Goal: Transaction & Acquisition: Purchase product/service

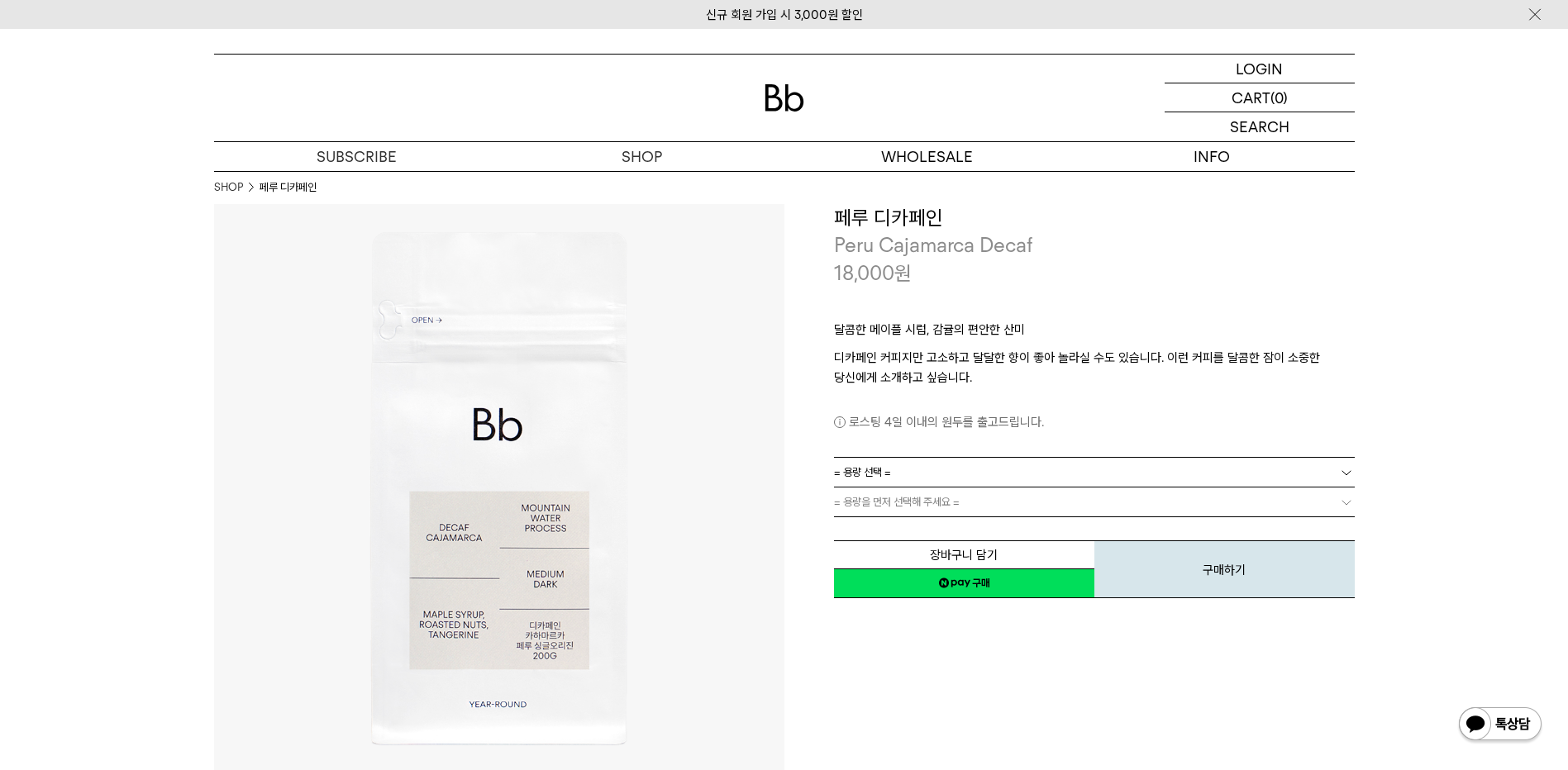
click at [929, 466] on link "= 용량 선택 =" at bounding box center [1094, 472] width 521 height 29
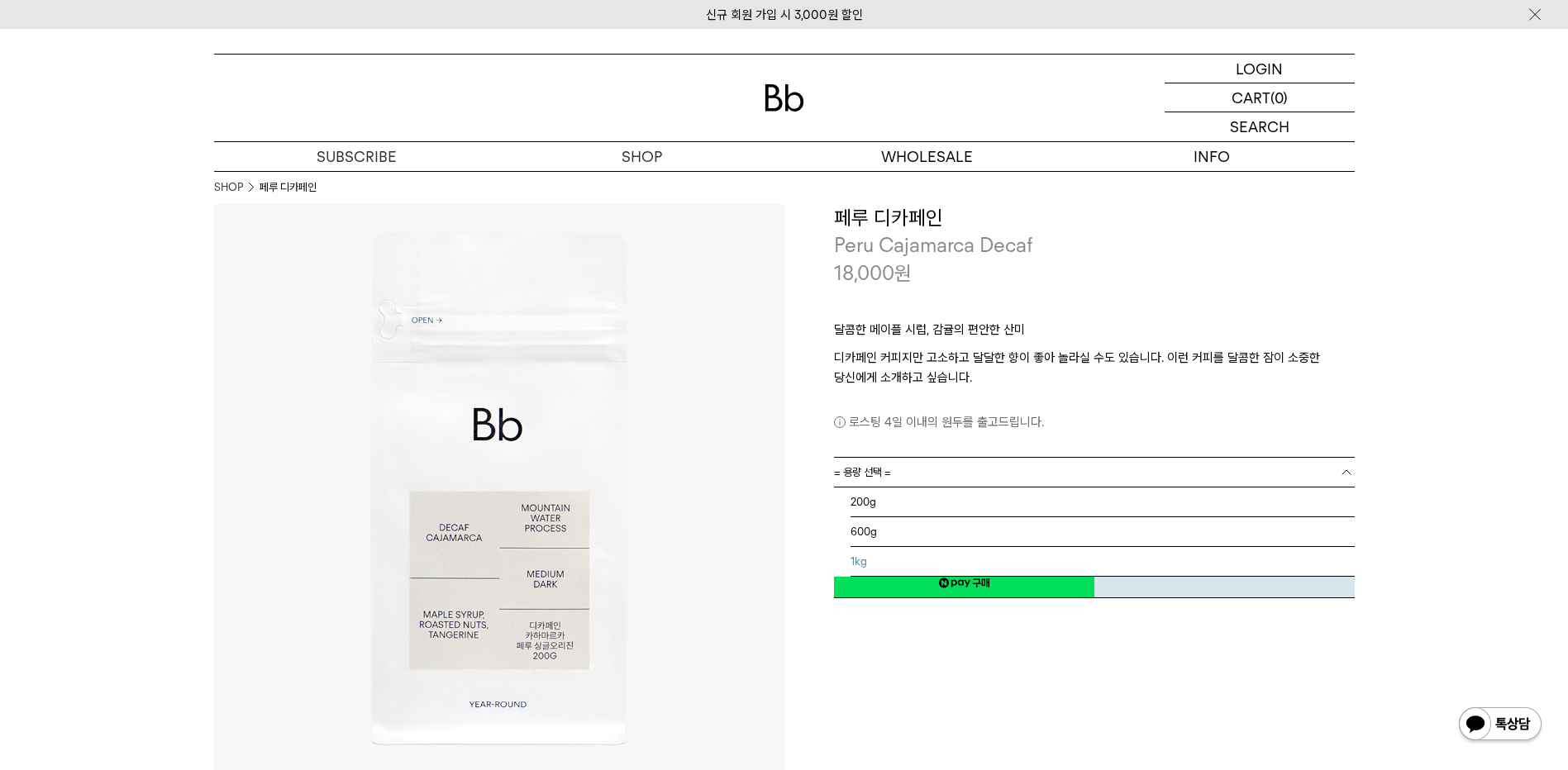
click at [882, 560] on li "1kg" at bounding box center [1102, 562] width 504 height 30
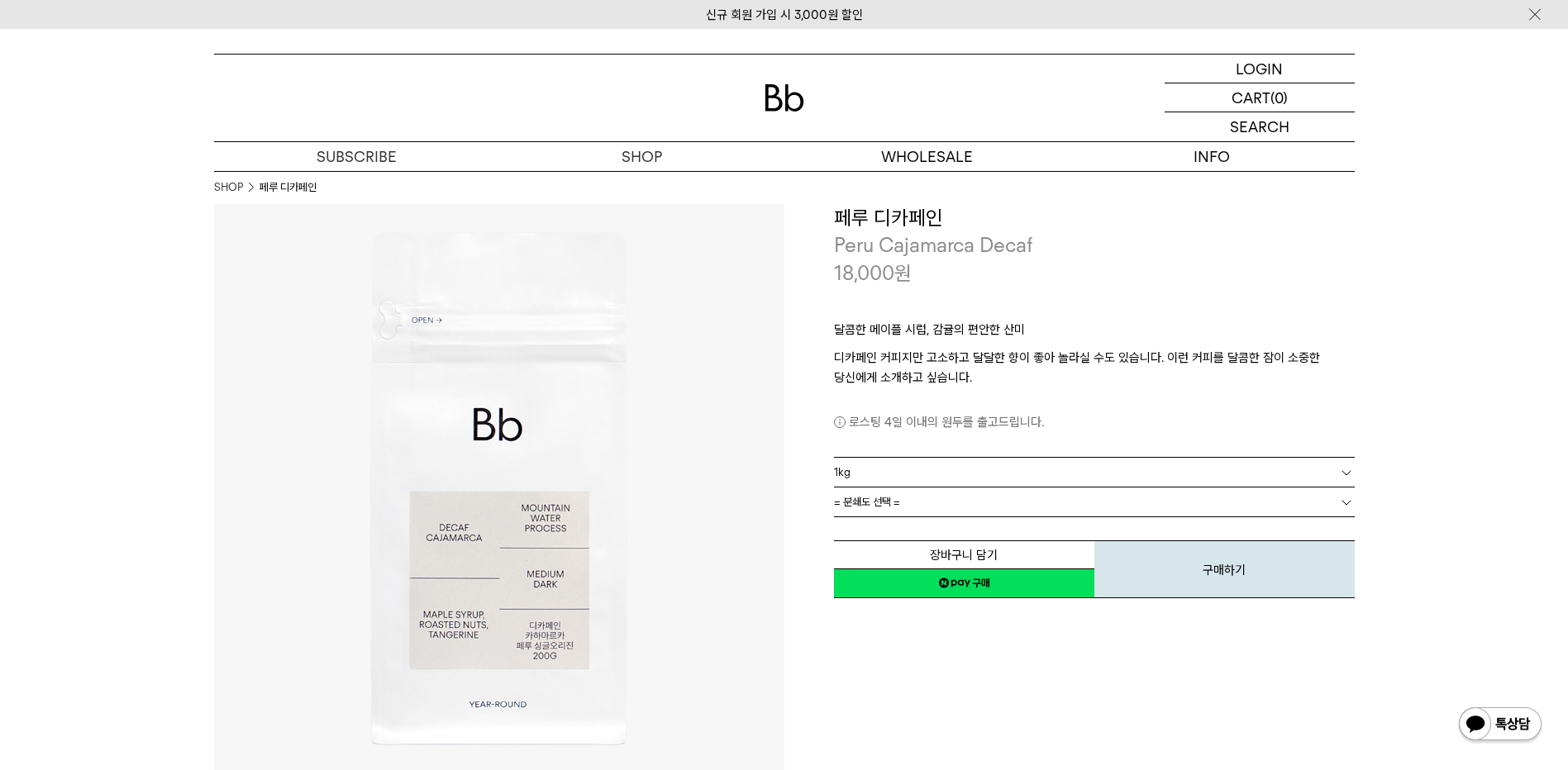
click at [721, 474] on img at bounding box center [499, 489] width 570 height 570
click at [878, 501] on span "= 분쇄도 선택 =" at bounding box center [867, 502] width 66 height 29
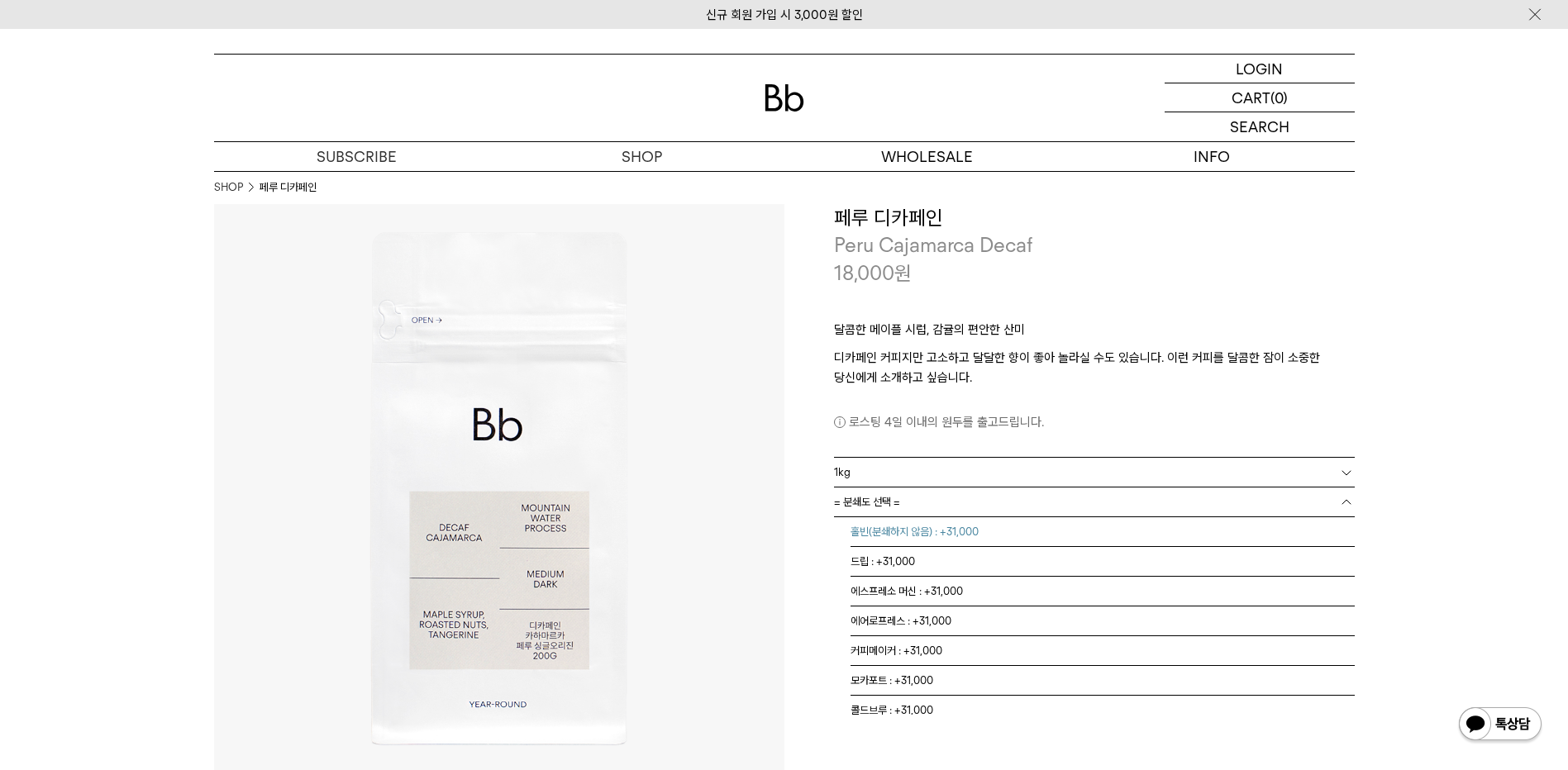
click at [933, 537] on li "홀빈(분쇄하지 않음) : +31,000" at bounding box center [1102, 532] width 504 height 30
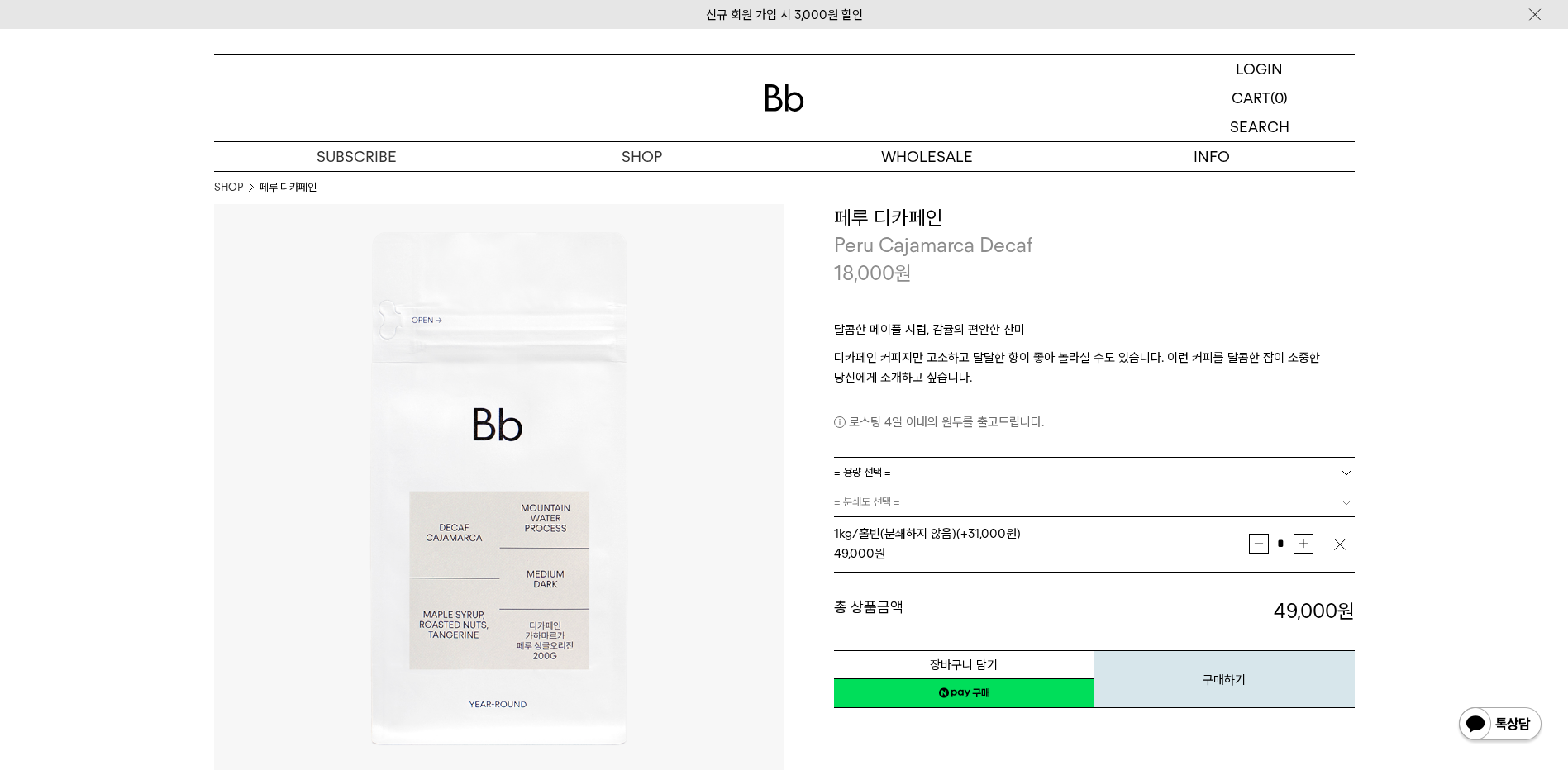
click at [1284, 683] on button "구매하기" at bounding box center [1224, 679] width 260 height 58
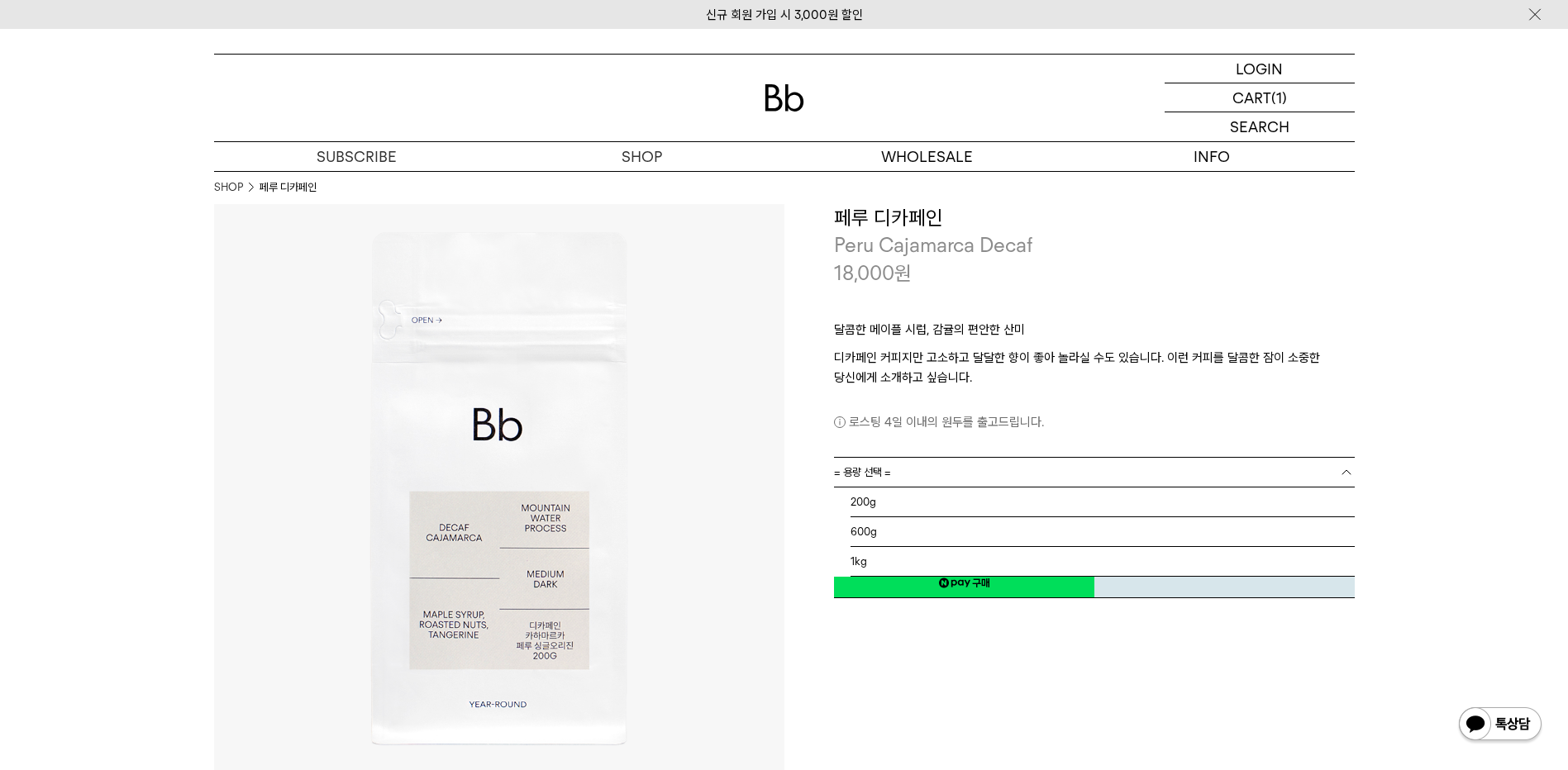
click at [905, 468] on link "= 용량 선택 =" at bounding box center [1094, 472] width 521 height 29
click at [887, 562] on li "1kg" at bounding box center [1102, 562] width 504 height 30
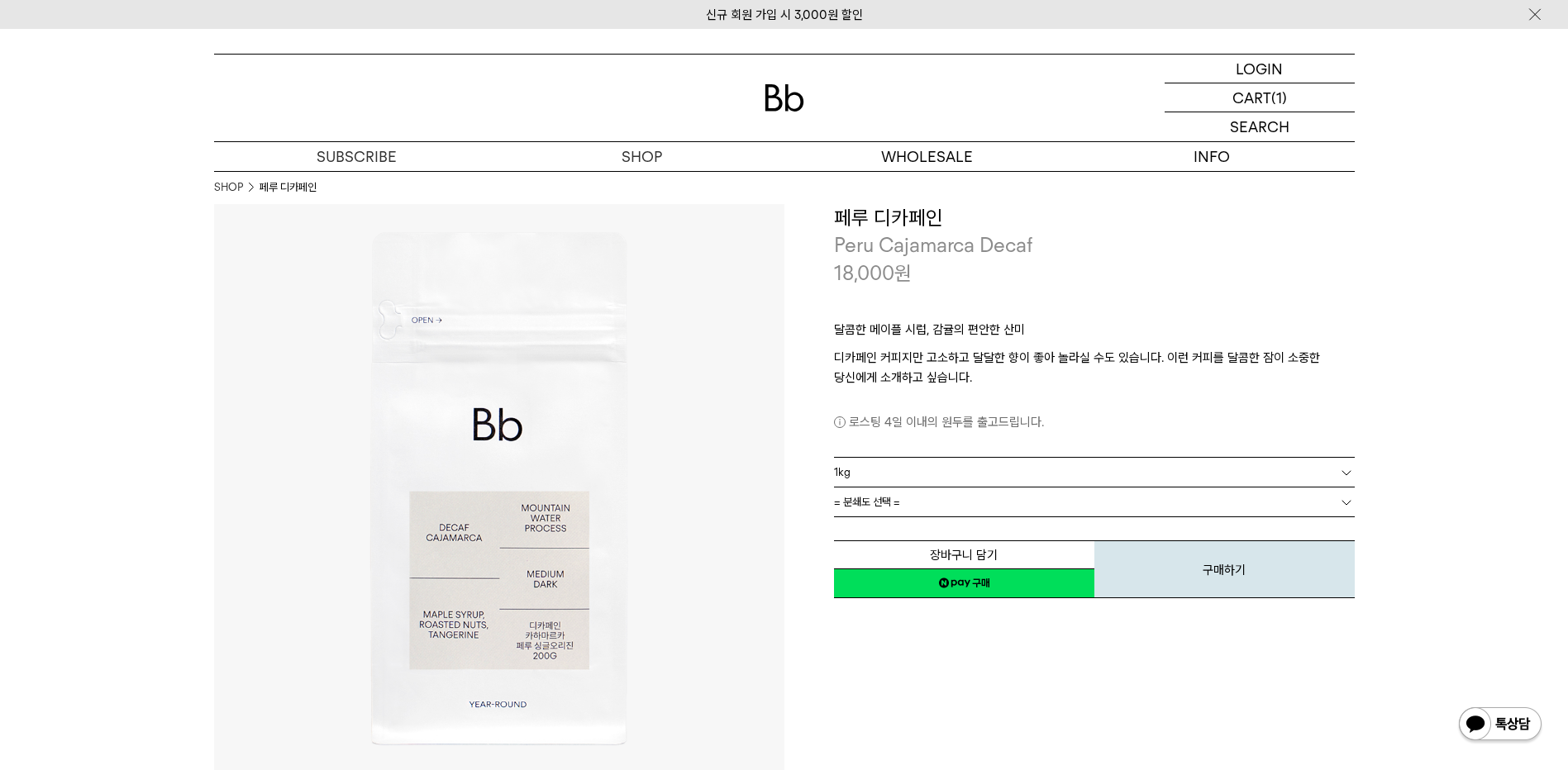
click at [904, 505] on link "= 분쇄도 선택 =" at bounding box center [1094, 502] width 521 height 29
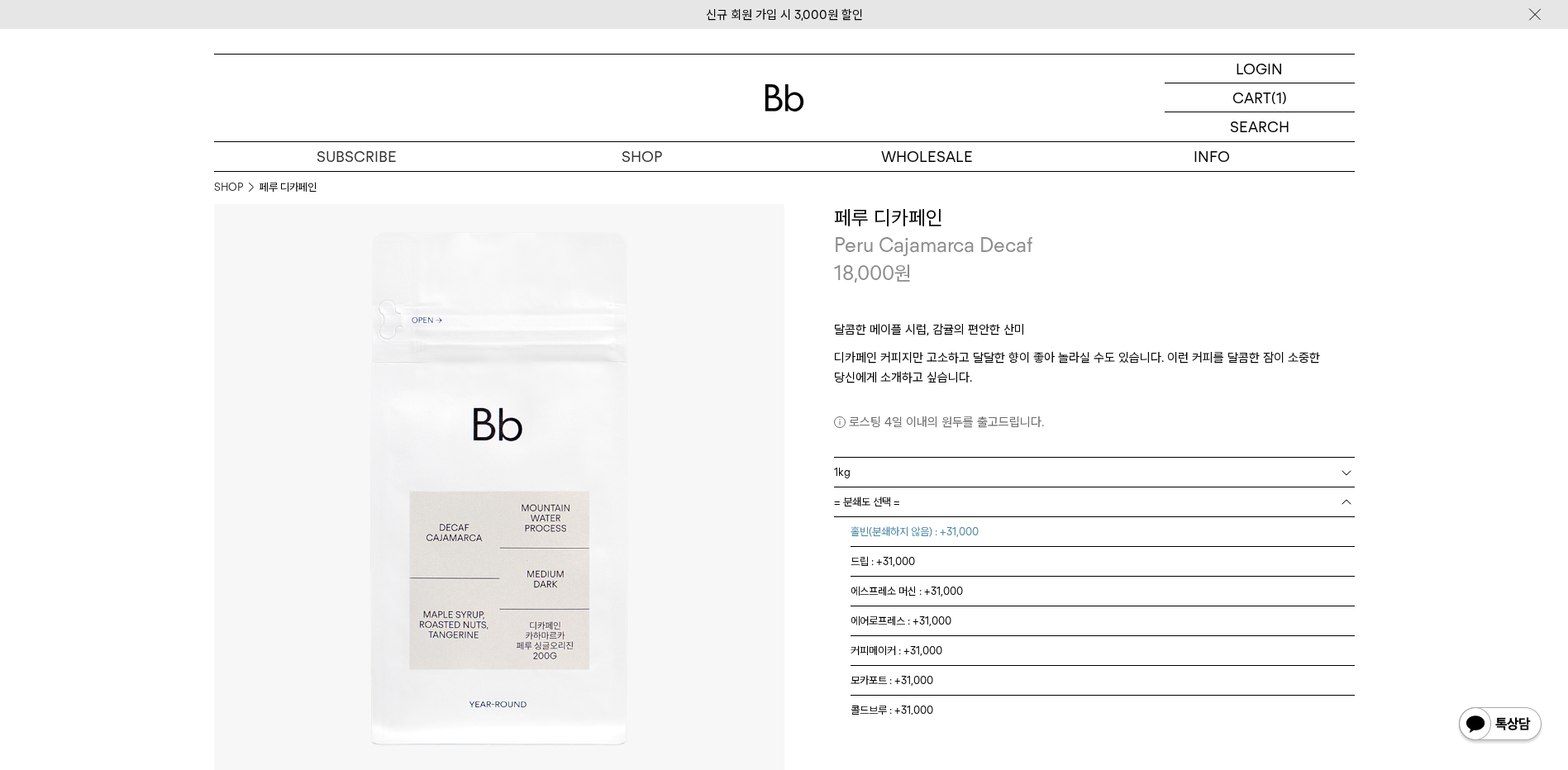
click at [927, 531] on li "홀빈(분쇄하지 않음) : +31,000" at bounding box center [1102, 532] width 504 height 30
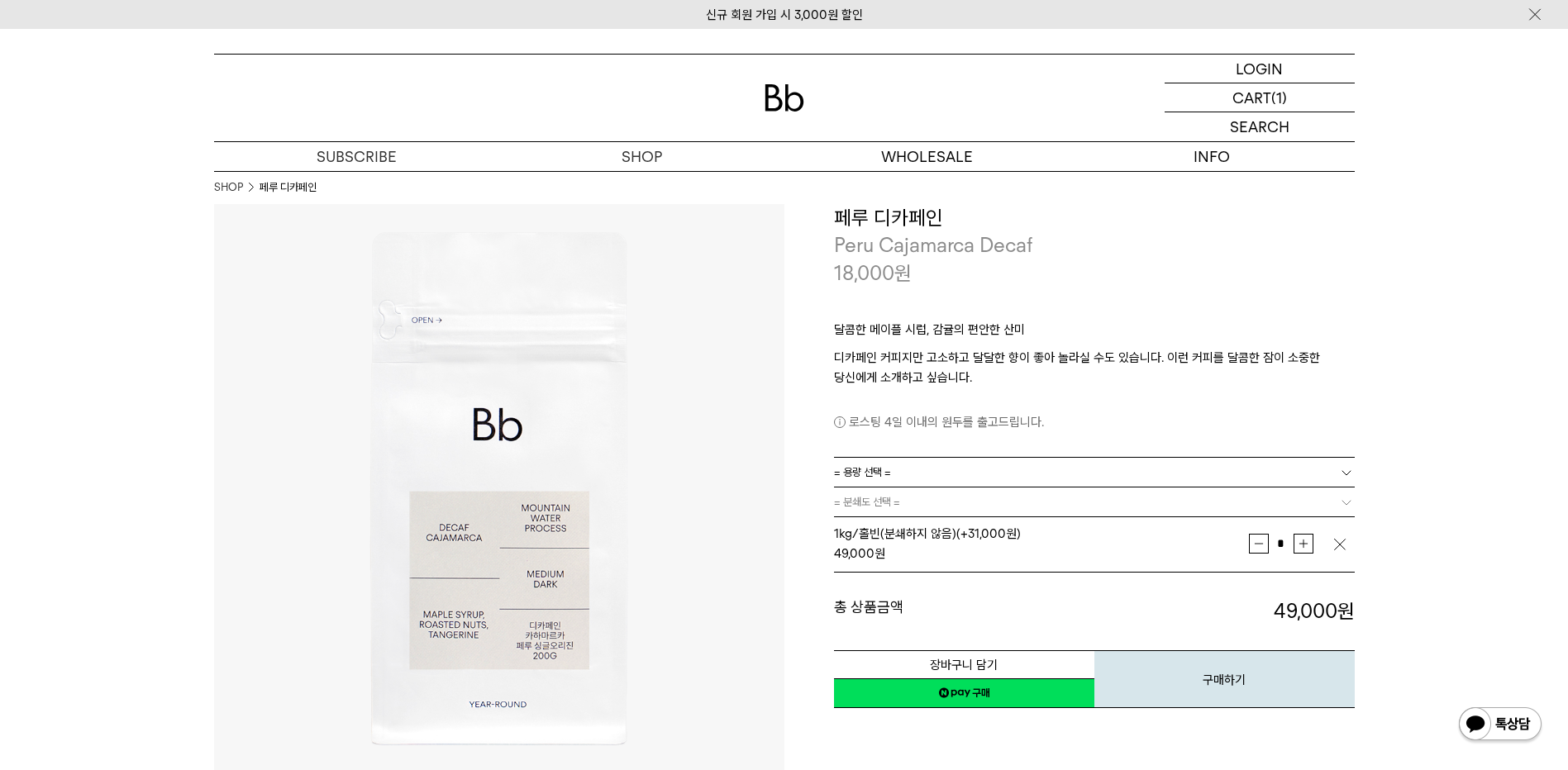
click at [720, 581] on img at bounding box center [499, 489] width 570 height 570
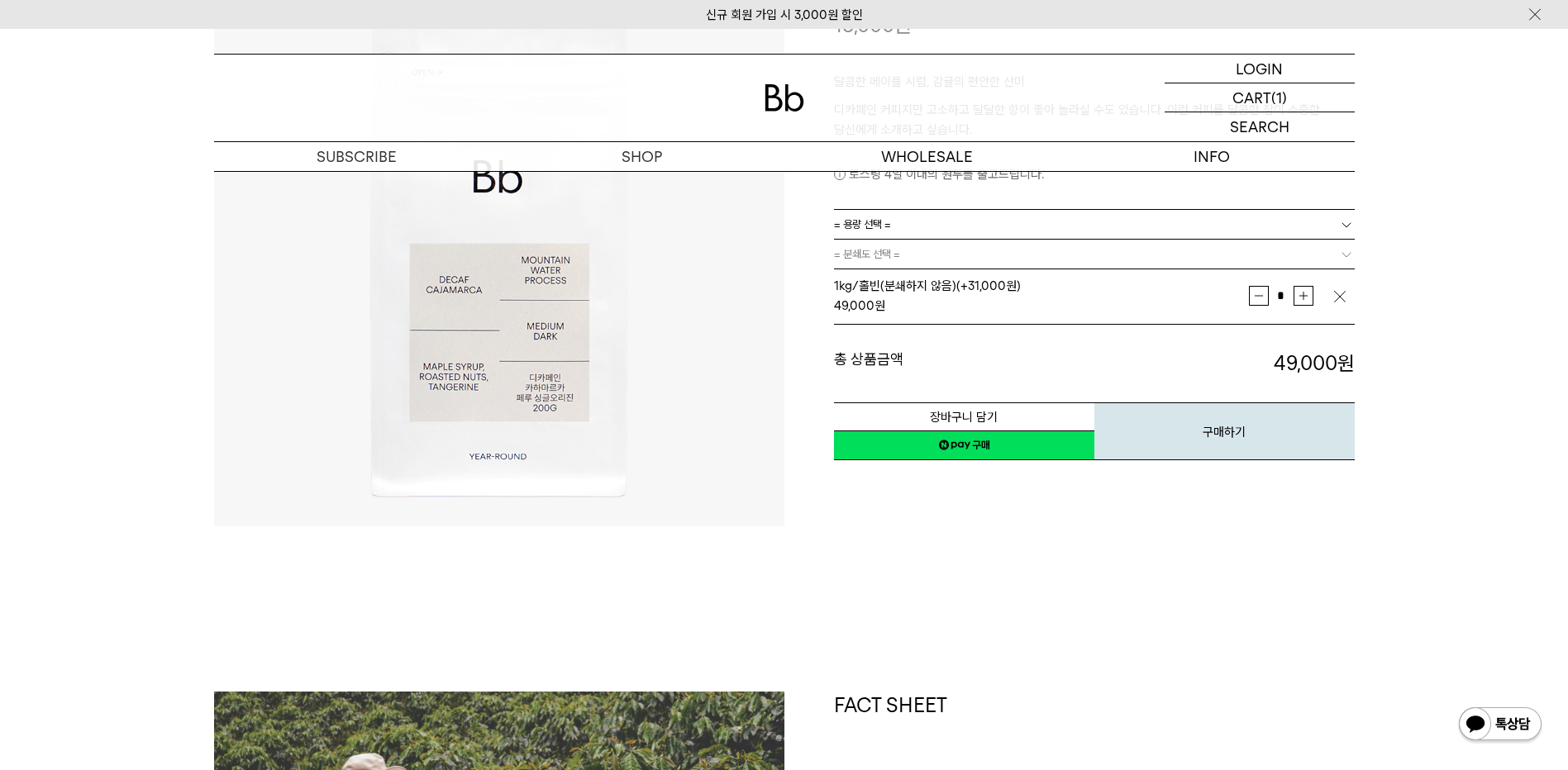
click at [956, 440] on link "네이버페이 구매하기" at bounding box center [964, 445] width 260 height 30
